Goal: Information Seeking & Learning: Learn about a topic

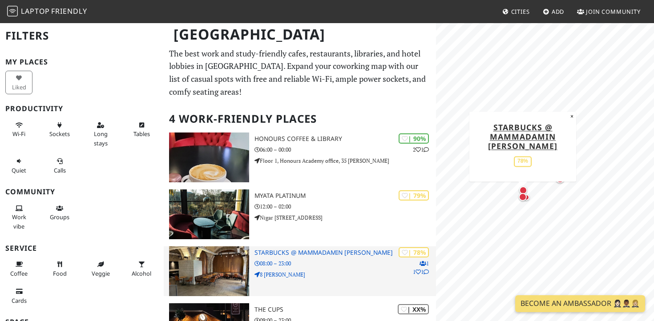
click at [221, 272] on img at bounding box center [209, 272] width 80 height 50
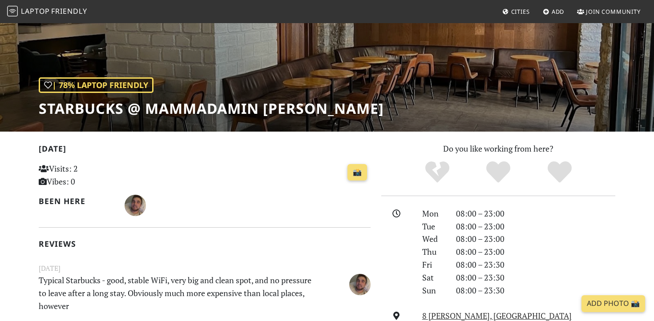
scroll to position [12, 0]
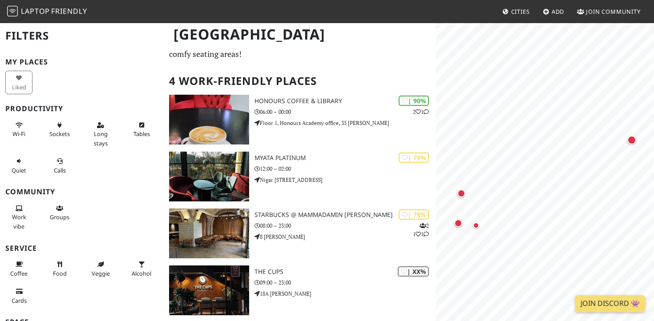
scroll to position [96, 0]
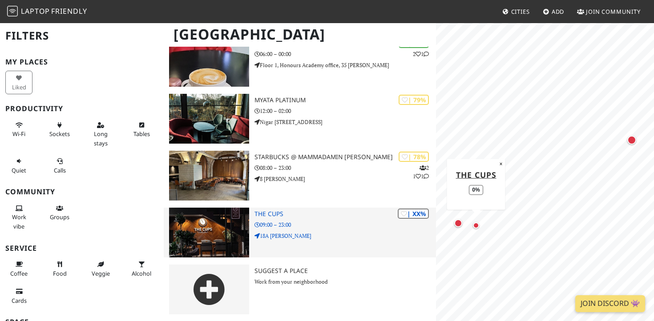
click at [215, 220] on img at bounding box center [209, 233] width 80 height 50
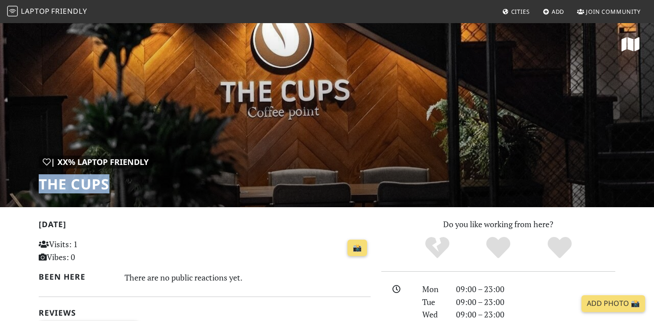
drag, startPoint x: 110, startPoint y: 184, endPoint x: 41, endPoint y: 186, distance: 69.0
click at [41, 186] on h1 "The Cups" at bounding box center [96, 184] width 114 height 17
copy h1 "The Cups"
